Goal: Obtain resource: Obtain resource

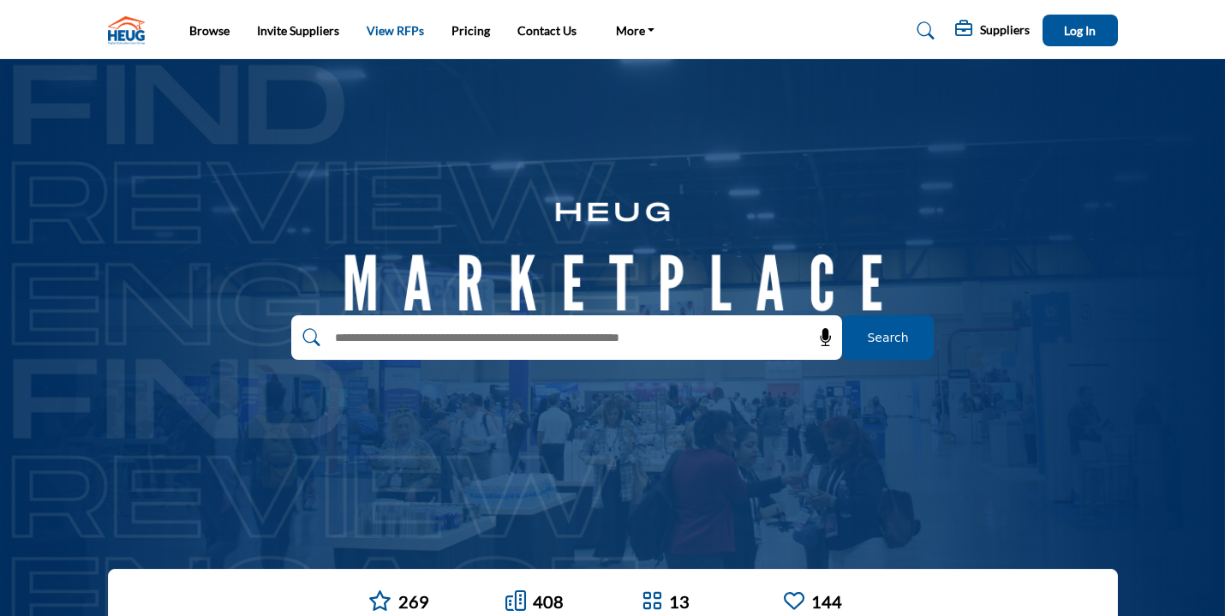
click at [384, 29] on link "View RFPs" at bounding box center [395, 30] width 57 height 15
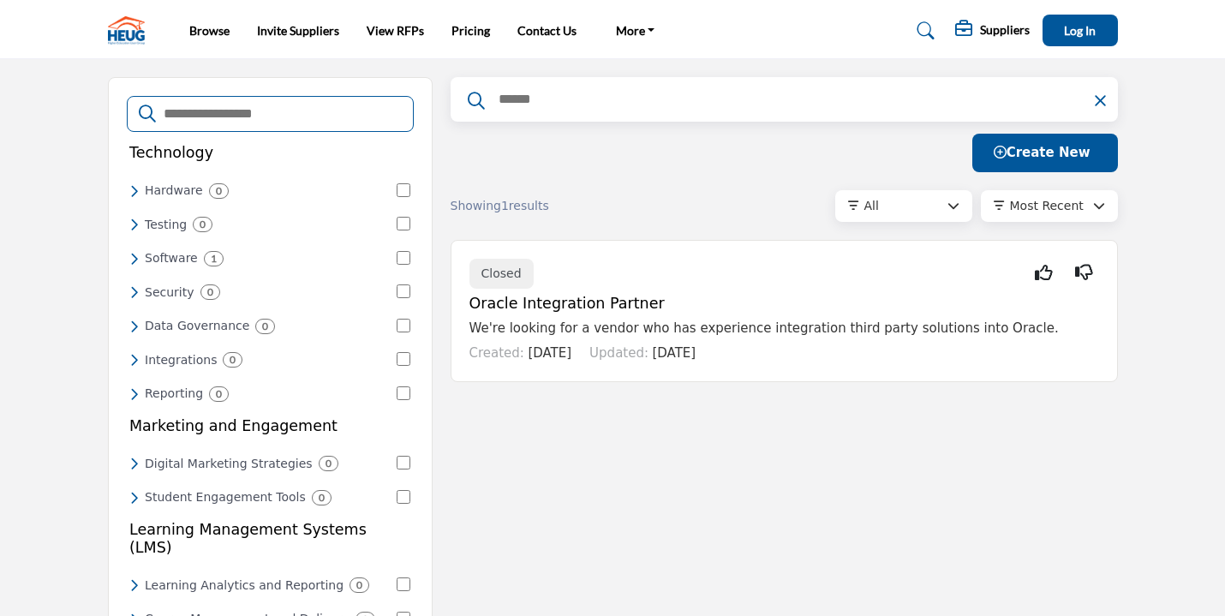
click at [1088, 33] on span "Log In" at bounding box center [1080, 30] width 32 height 15
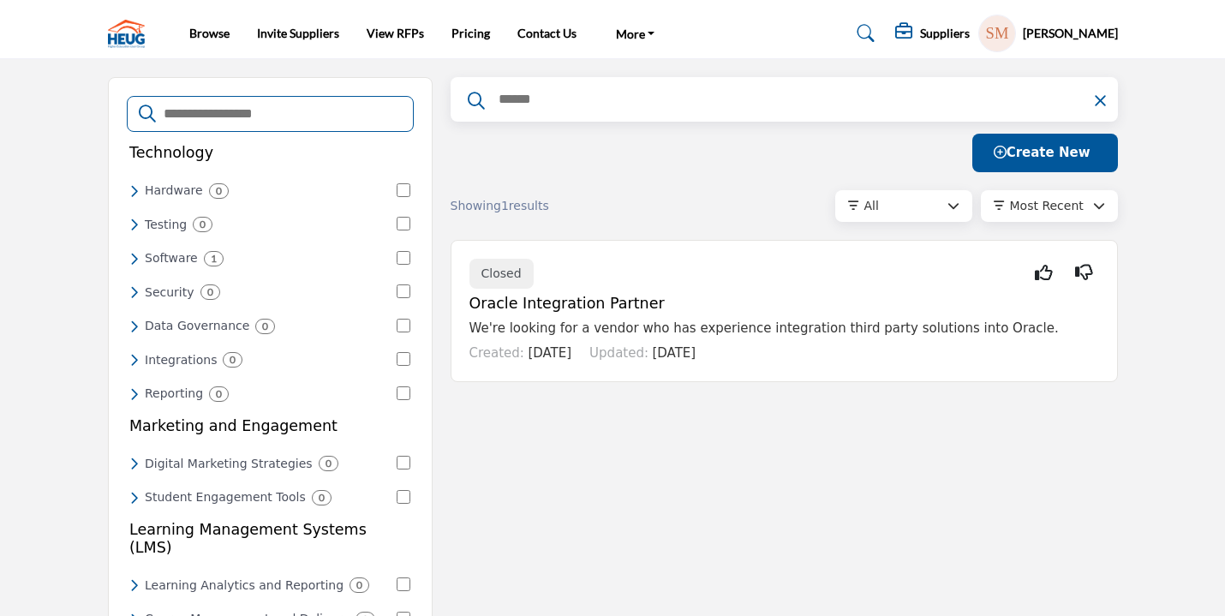
click at [677, 299] on h5 "Oracle Integration Partner" at bounding box center [784, 304] width 630 height 18
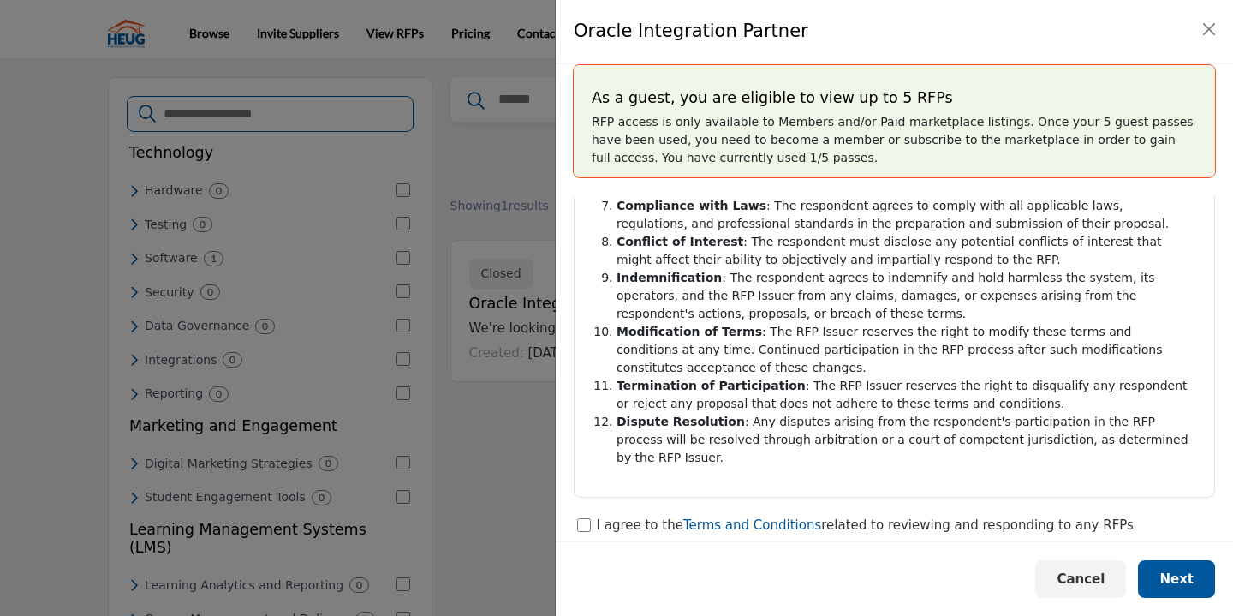
scroll to position [475, 0]
click at [1186, 575] on span "Next" at bounding box center [1177, 578] width 34 height 15
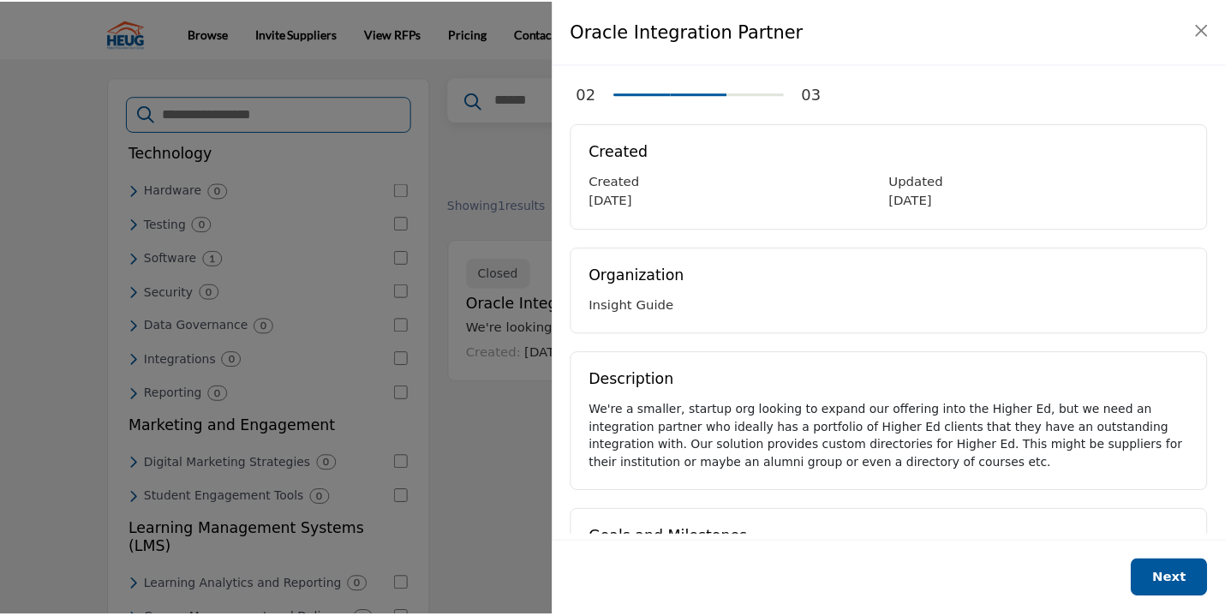
scroll to position [0, 0]
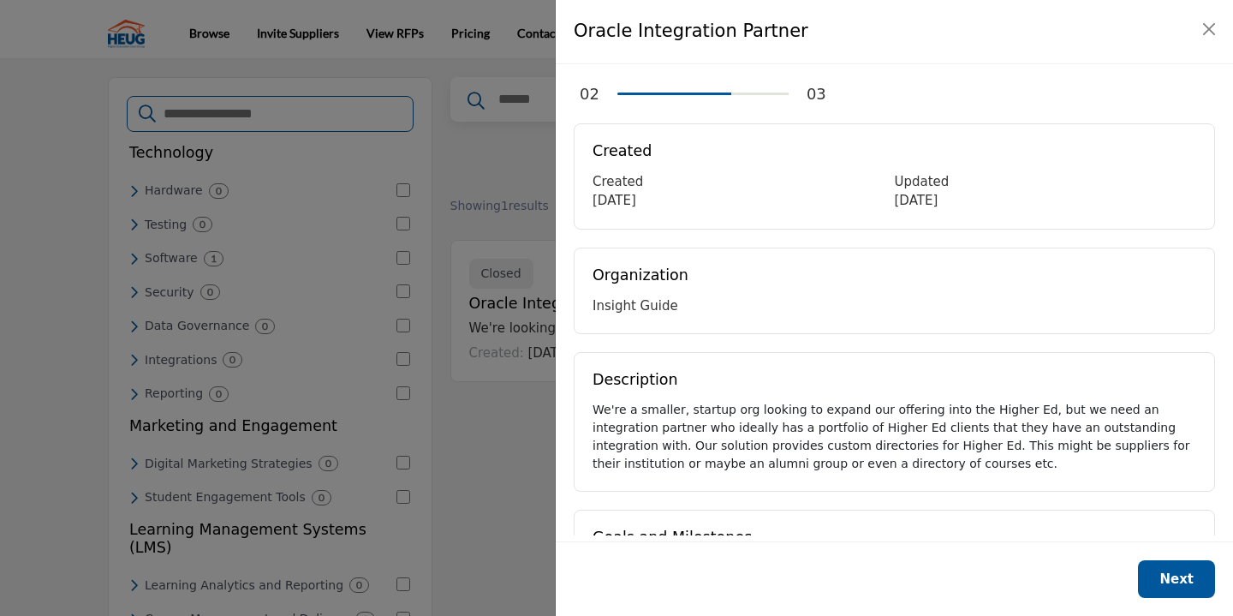
click at [1157, 582] on button "Next" at bounding box center [1176, 579] width 77 height 39
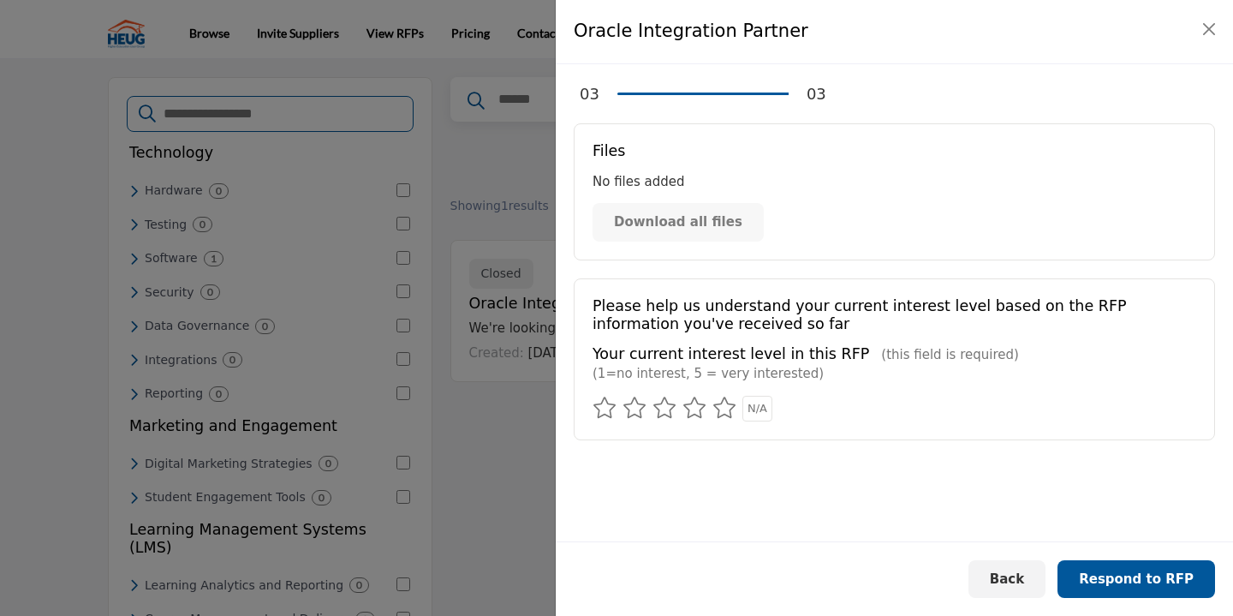
click at [1024, 581] on span "Back" at bounding box center [1007, 578] width 34 height 15
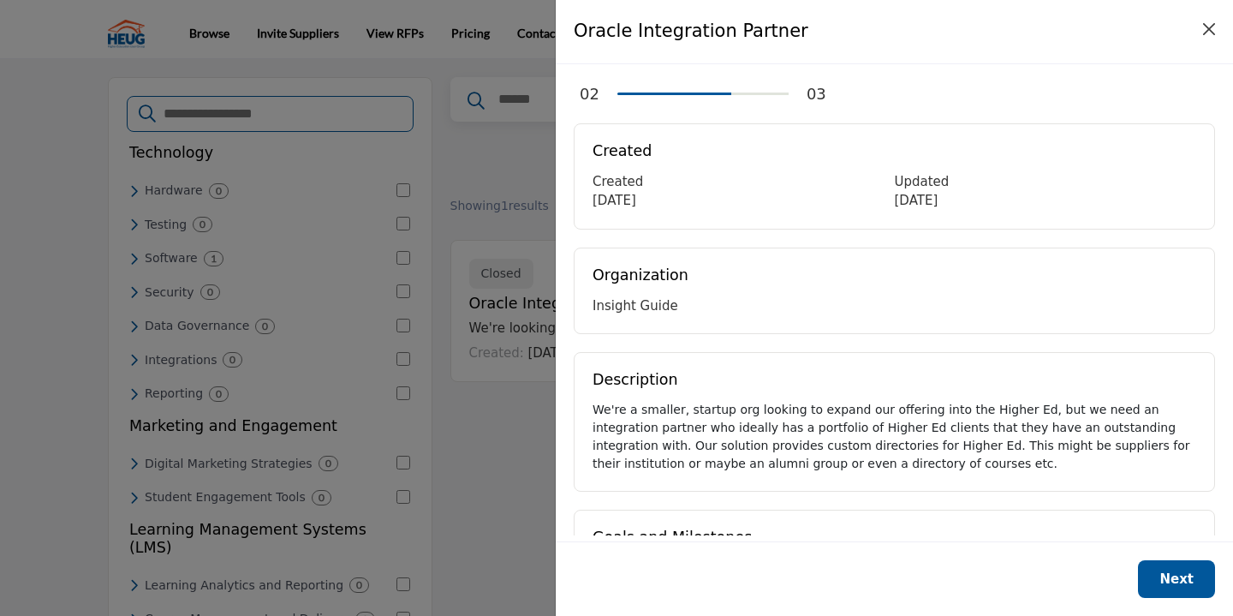
click at [1212, 25] on button "Close" at bounding box center [1209, 29] width 24 height 24
